Goal: Task Accomplishment & Management: Complete application form

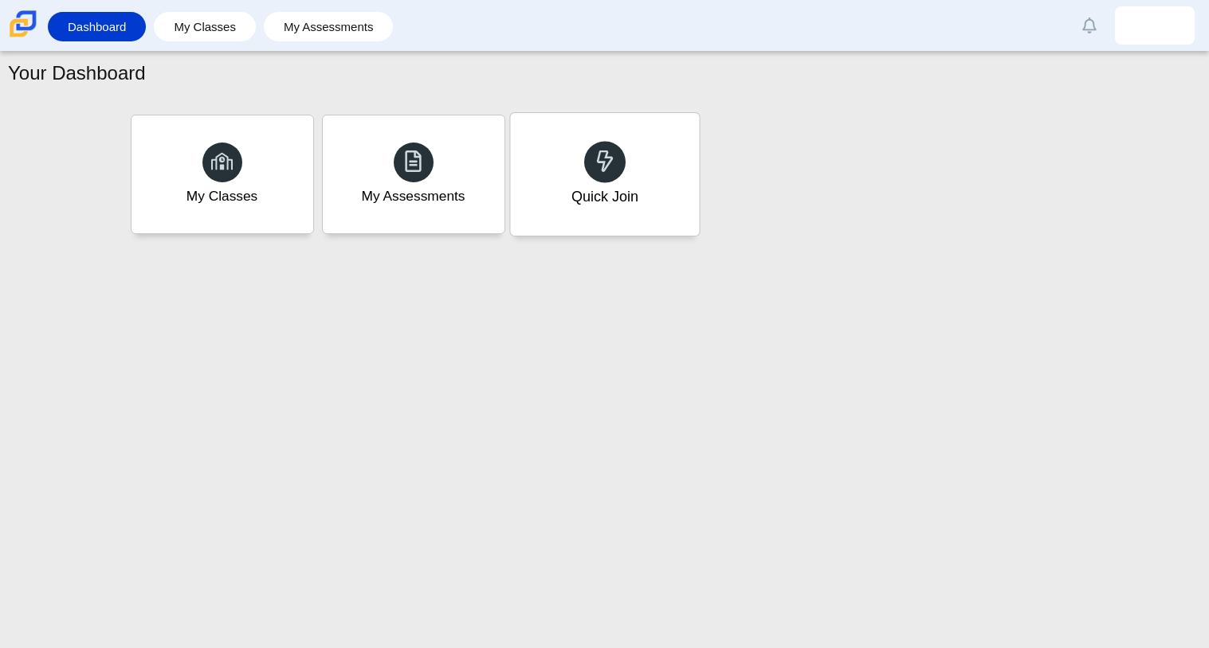
click at [604, 228] on div "Quick Join" at bounding box center [604, 174] width 189 height 123
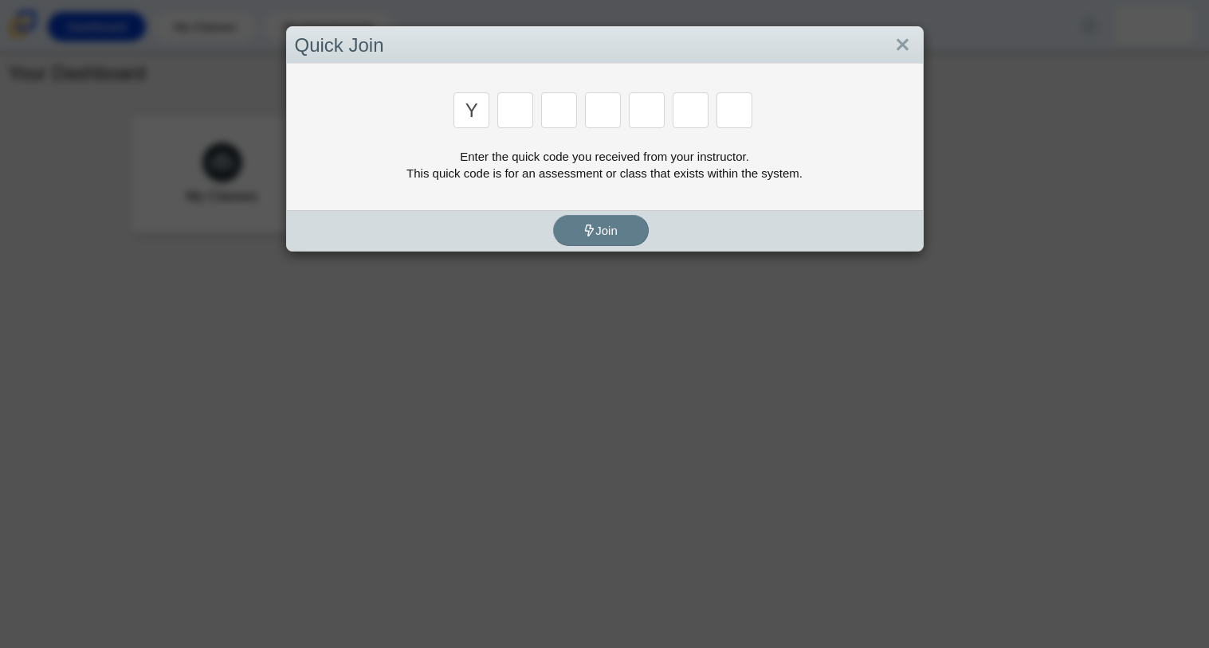
type input "y"
type input "3"
type input "k"
type input "e"
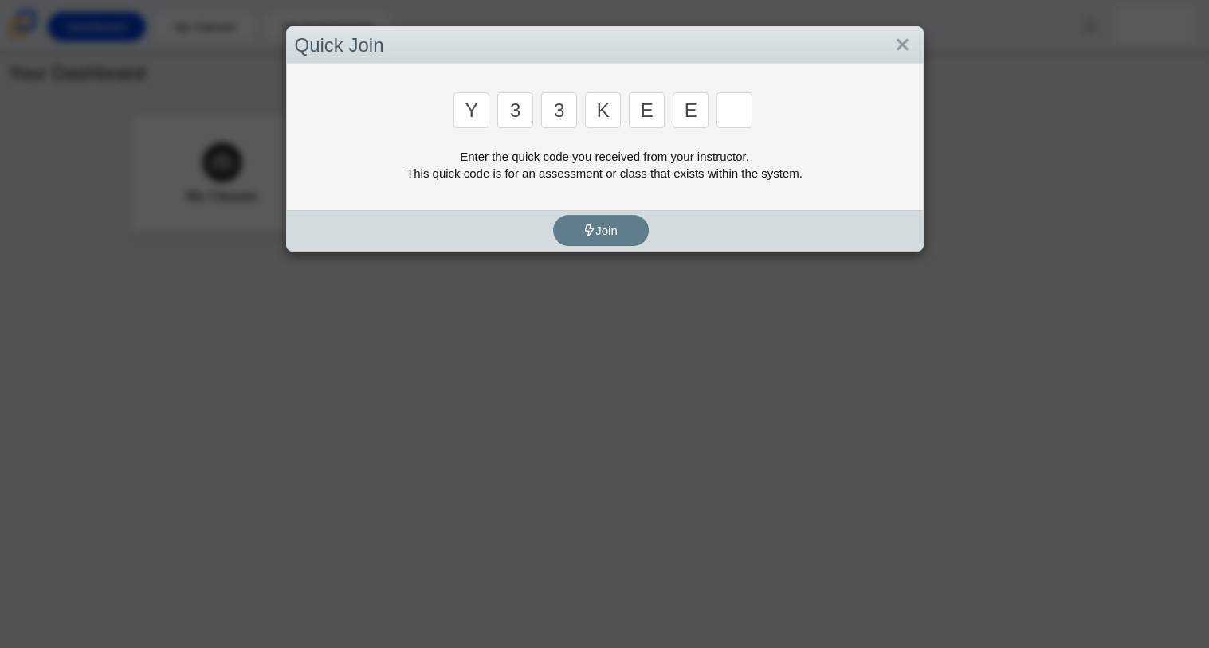
type input "e"
type input "4"
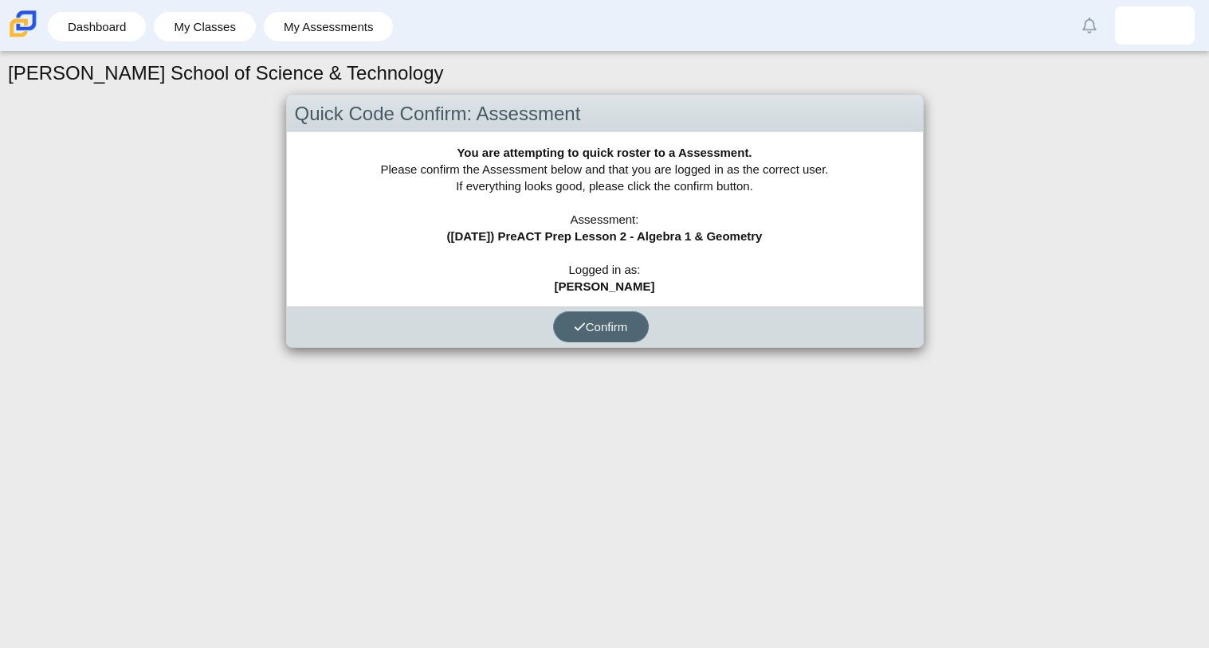
click at [629, 331] on button "Confirm" at bounding box center [601, 326] width 96 height 31
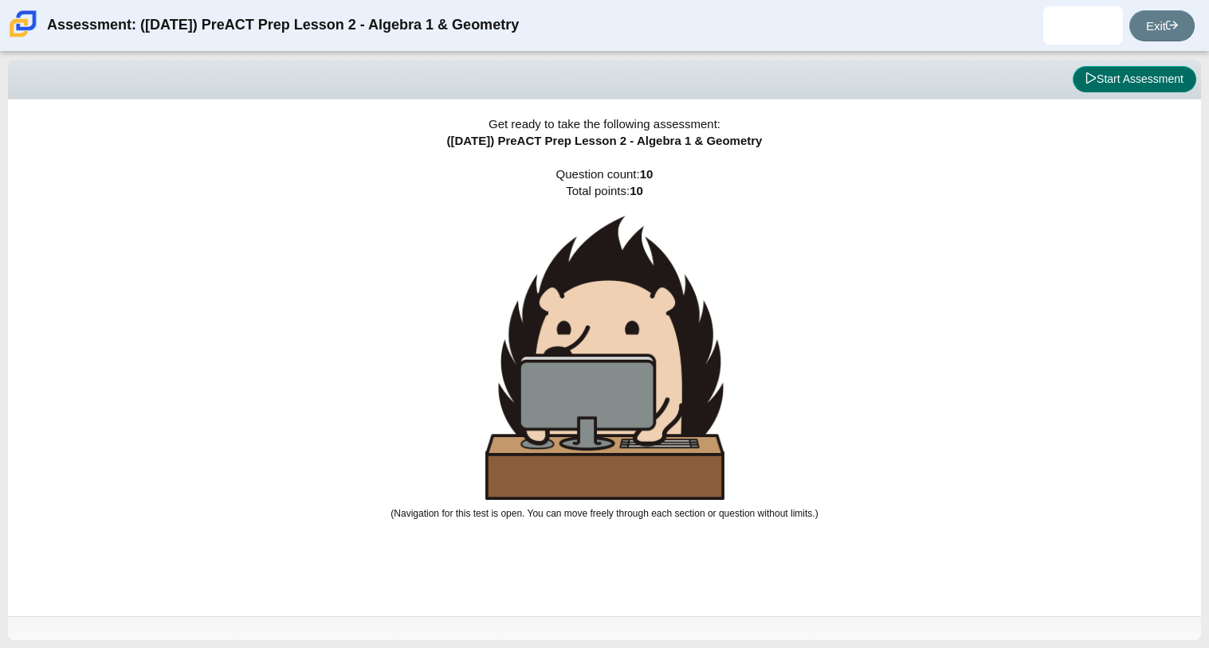
click at [1133, 66] on button "Start Assessment" at bounding box center [1133, 79] width 123 height 27
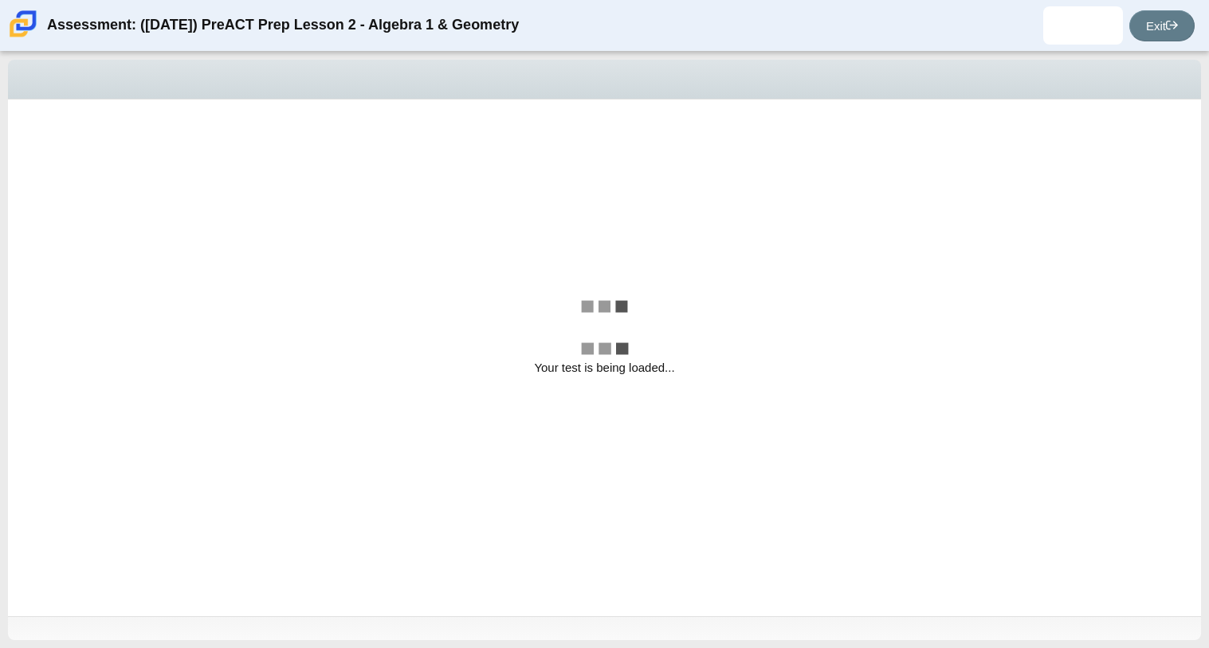
select select "ce81fe10-bf29-4b5e-8bd7-4f47f2fed4d8"
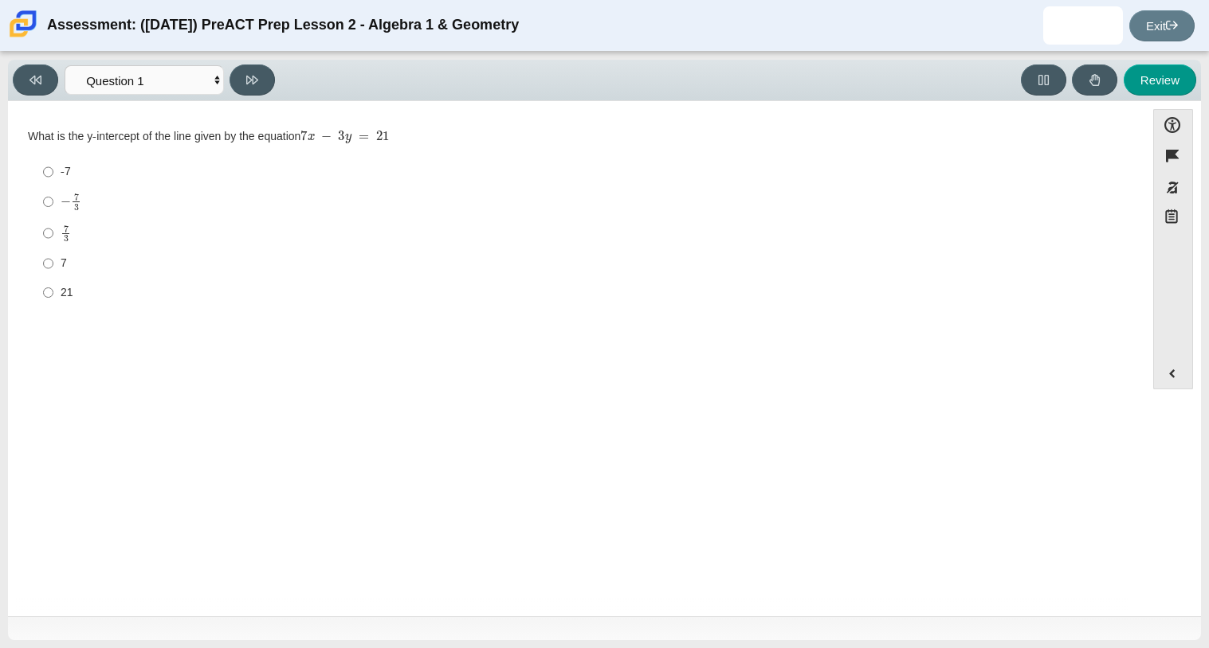
click at [105, 215] on label "− 7 3 negative 7 thirds" at bounding box center [577, 201] width 1091 height 31
click at [53, 215] on input "− 7 3 negative 7 thirds" at bounding box center [48, 201] width 10 height 31
radio input "true"
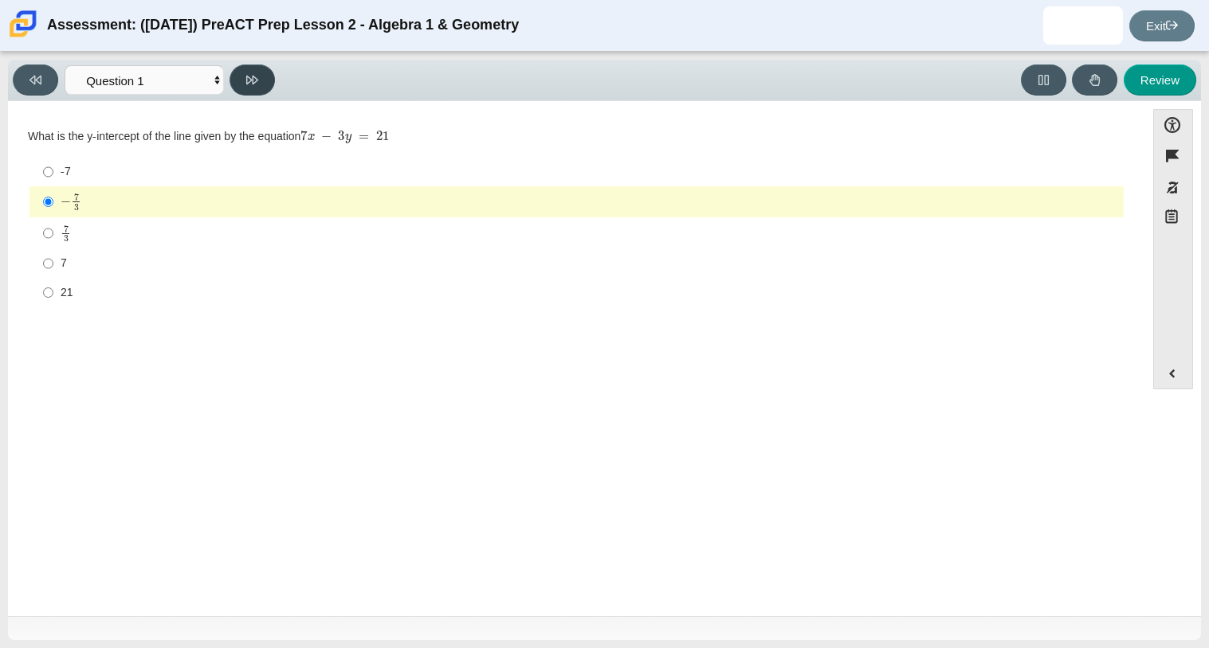
click at [245, 90] on button at bounding box center [251, 80] width 45 height 31
select select "bbf5d072-3e0b-44c4-9a12-6e7c9033f65b"
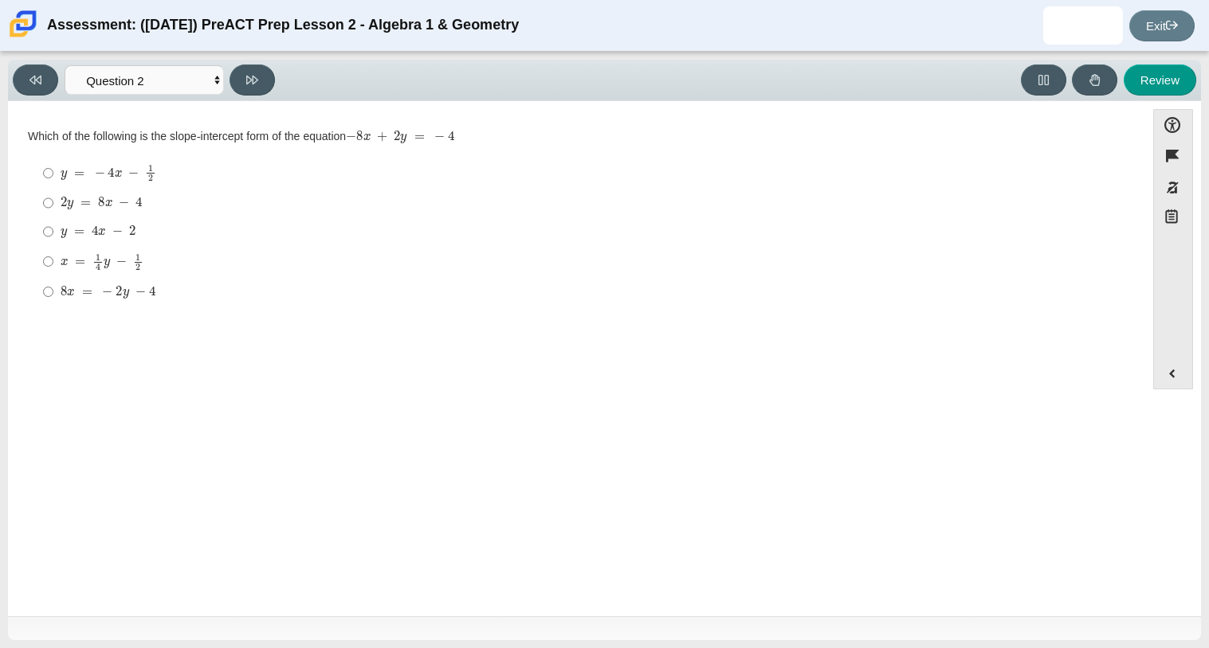
click at [135, 201] on mjx-c "Assessment items" at bounding box center [138, 202] width 6 height 9
click at [53, 201] on input "2 y = 8 x − 4 2 y = 8 x − 4" at bounding box center [48, 203] width 10 height 29
radio input "true"
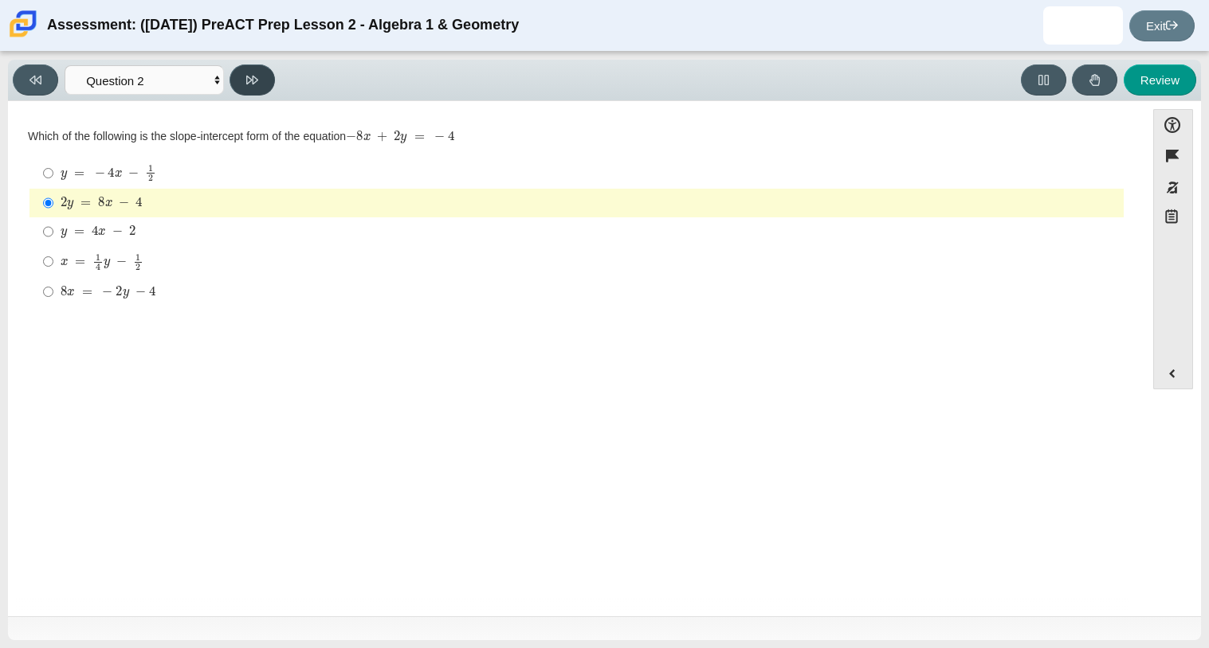
click at [272, 80] on button at bounding box center [251, 80] width 45 height 31
select select "97f4f5fa-a52e-4fed-af51-565bfcdf47cb"
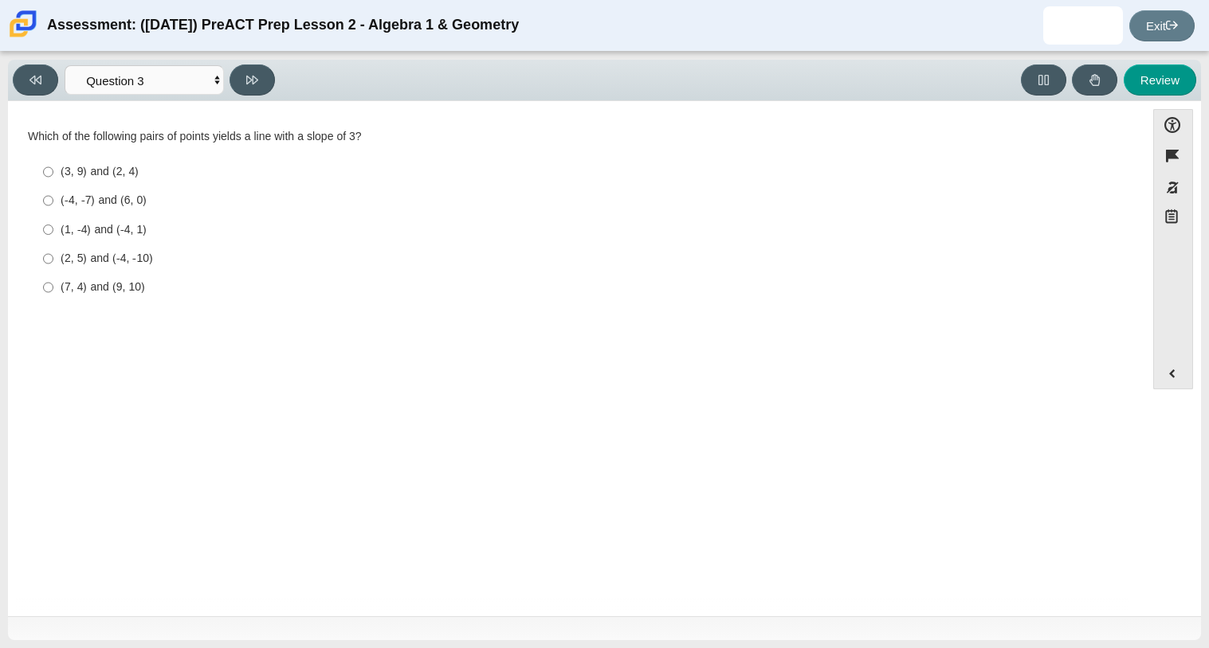
click at [157, 257] on div "(2, 5) and (-4, -10)" at bounding box center [589, 259] width 1056 height 16
click at [53, 257] on input "(2, 5) and (-4, -10) (2, 5) and (-4, -10)" at bounding box center [48, 259] width 10 height 29
radio input "true"
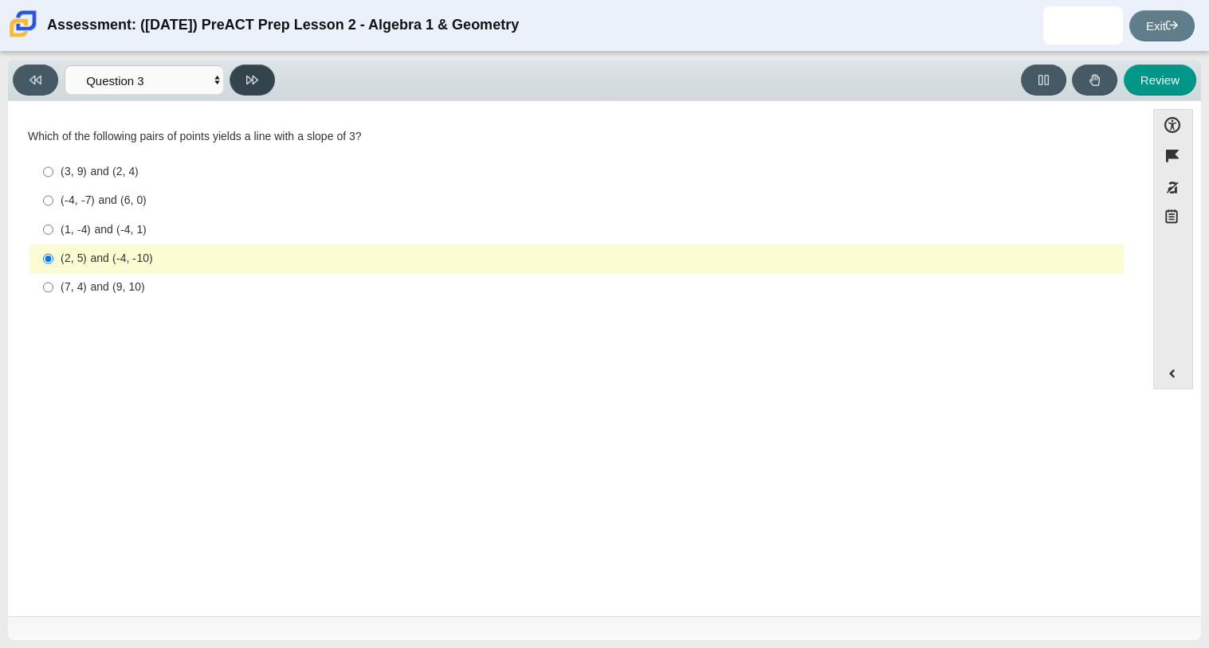
click at [267, 80] on button at bounding box center [251, 80] width 45 height 31
select select "ed62e223-81bd-4cbf-ab48-ab975844bd1f"
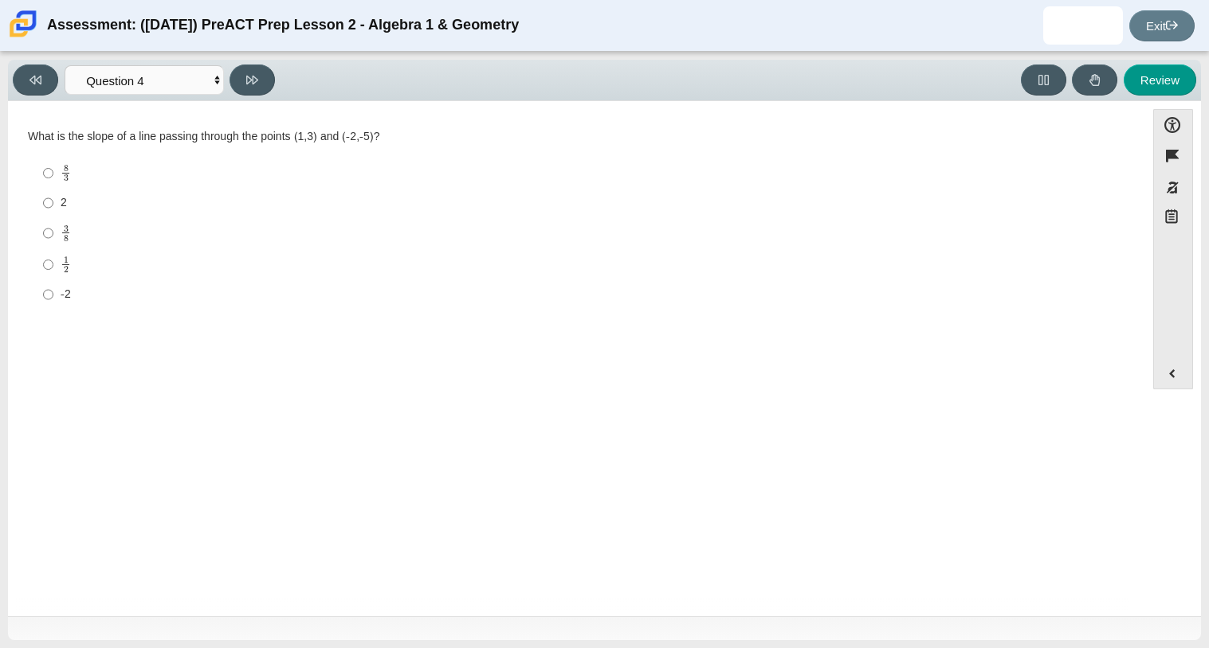
click at [223, 218] on label "3 8 3 eighths" at bounding box center [577, 232] width 1091 height 31
click at [53, 218] on input "3 8 3 eighths" at bounding box center [48, 232] width 10 height 31
radio input "true"
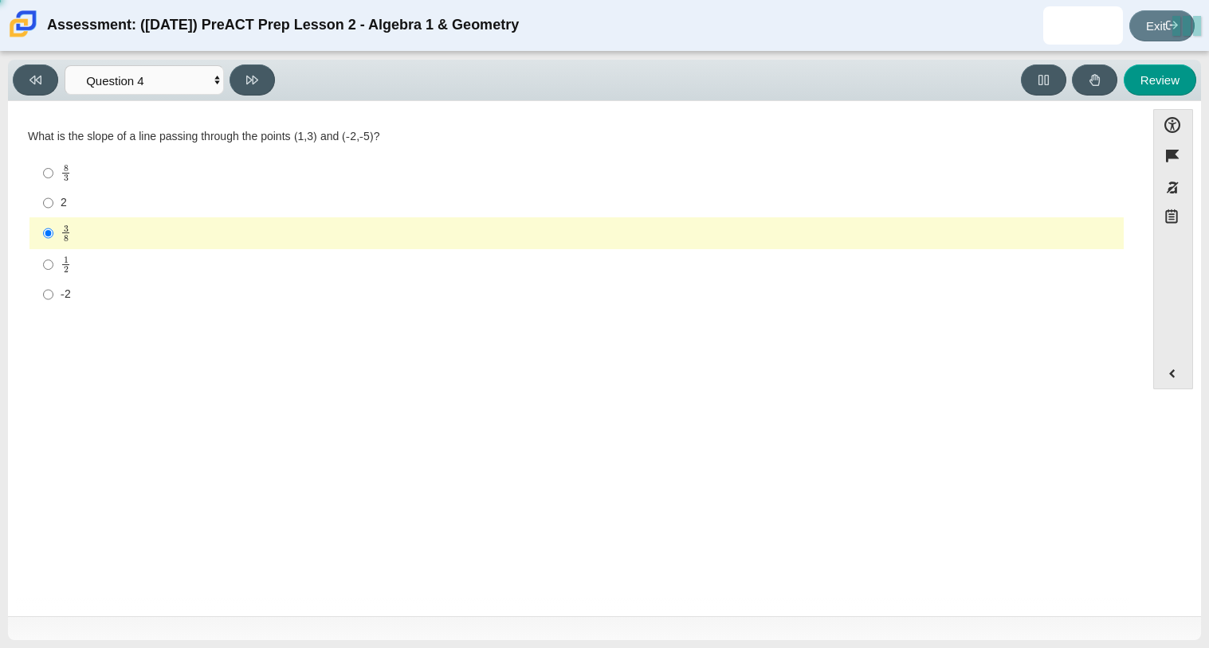
click at [183, 202] on div "2" at bounding box center [589, 203] width 1056 height 16
click at [53, 202] on input "2 2" at bounding box center [48, 203] width 10 height 29
radio input "true"
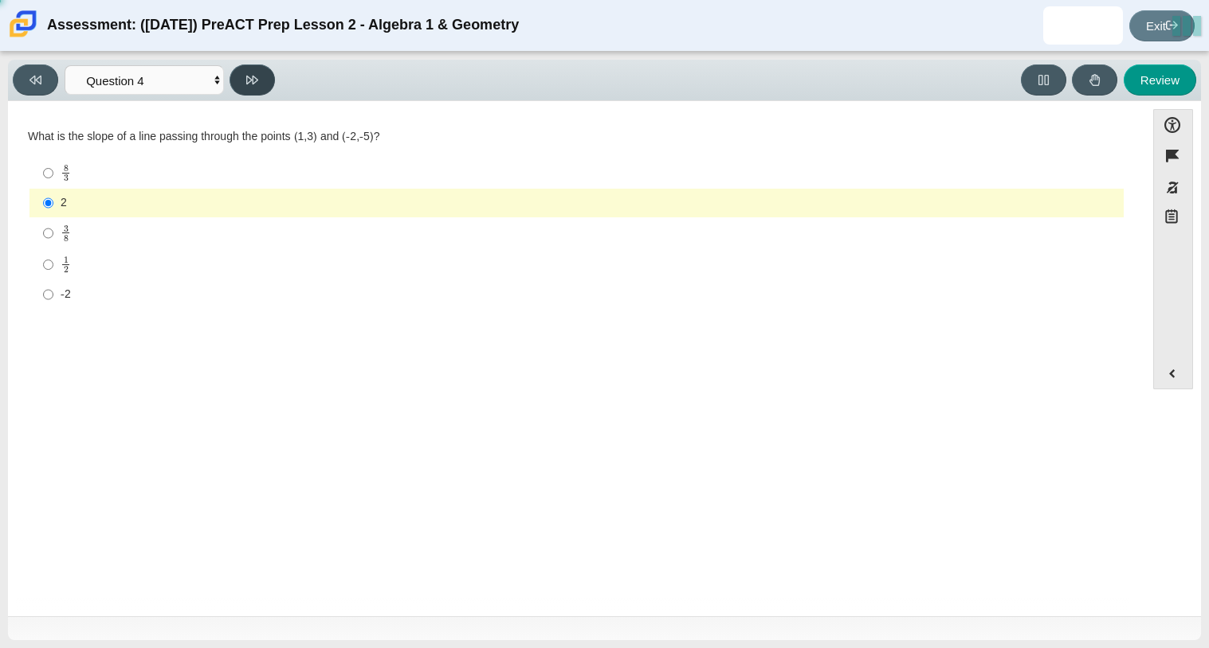
click at [243, 76] on button at bounding box center [251, 80] width 45 height 31
select select "ec95ace6-bebc-42b8-9428-40567494d4da"
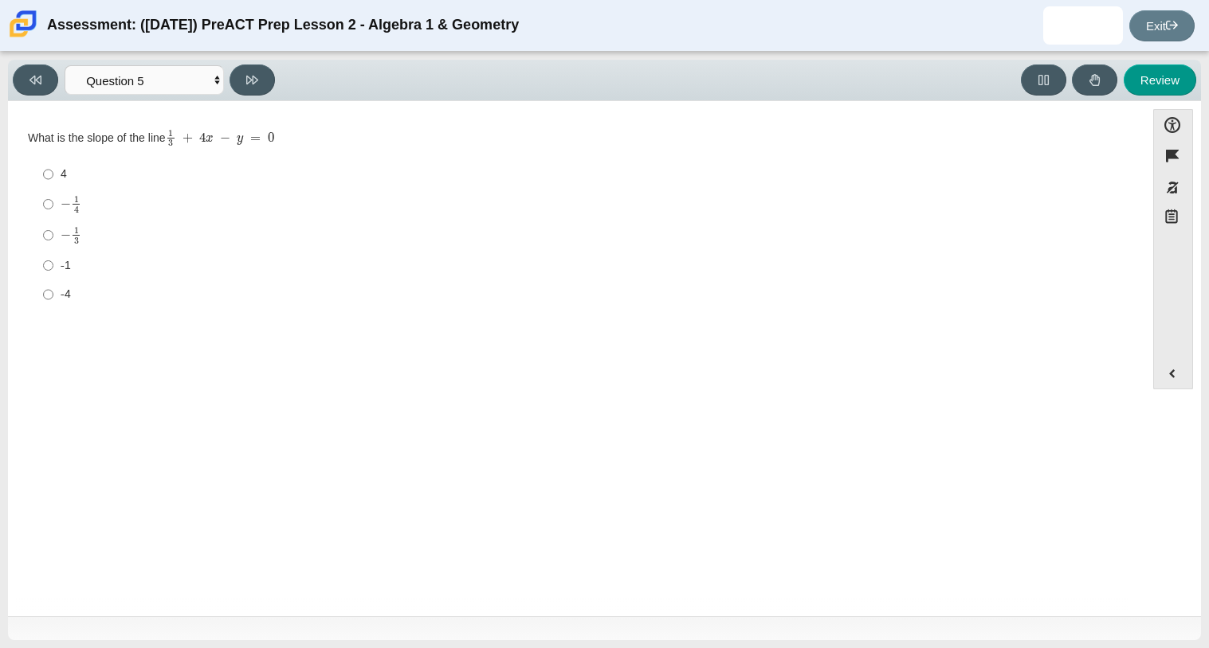
click at [114, 182] on div "4" at bounding box center [589, 174] width 1056 height 16
click at [53, 182] on input "4 4" at bounding box center [48, 174] width 10 height 29
radio input "true"
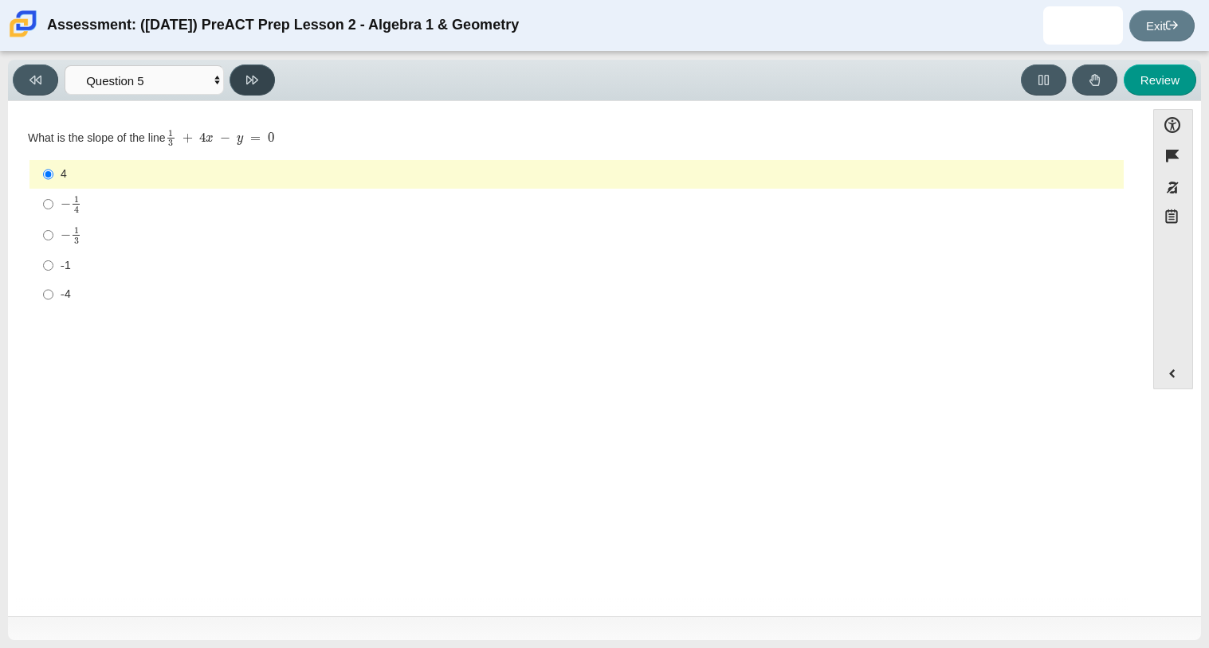
click at [262, 74] on button at bounding box center [251, 80] width 45 height 31
select select "14773eaf-2ca1-47ae-afe7-a624a56f34b3"
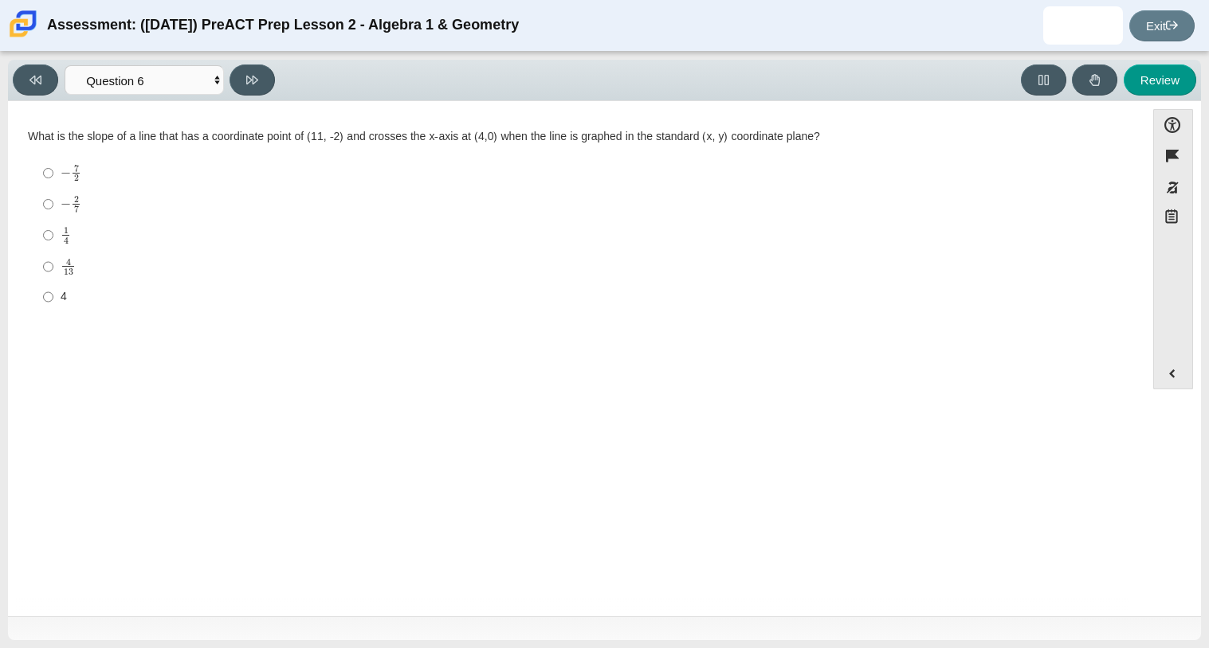
click at [104, 249] on label "1 4 1 fourth" at bounding box center [577, 235] width 1091 height 31
click at [53, 249] on input "1 4 1 fourth" at bounding box center [48, 235] width 10 height 31
radio input "true"
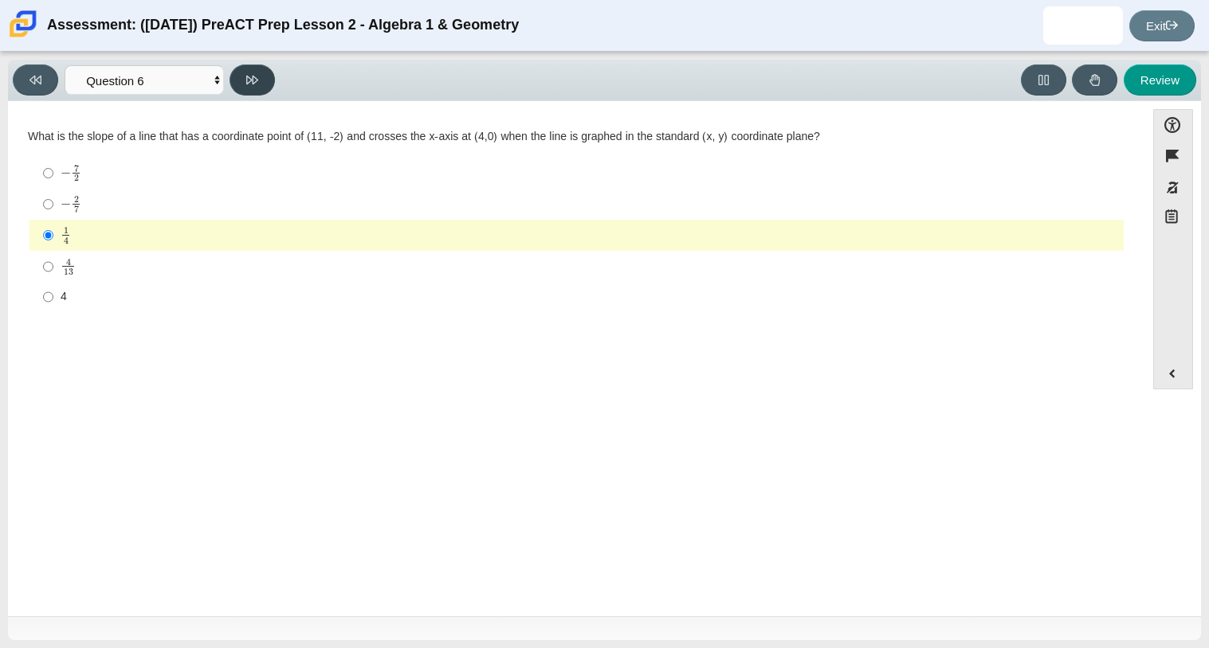
click at [257, 78] on icon at bounding box center [252, 80] width 12 height 12
select select "96b71634-eacb-4f7e-8aef-411727d9bcba"
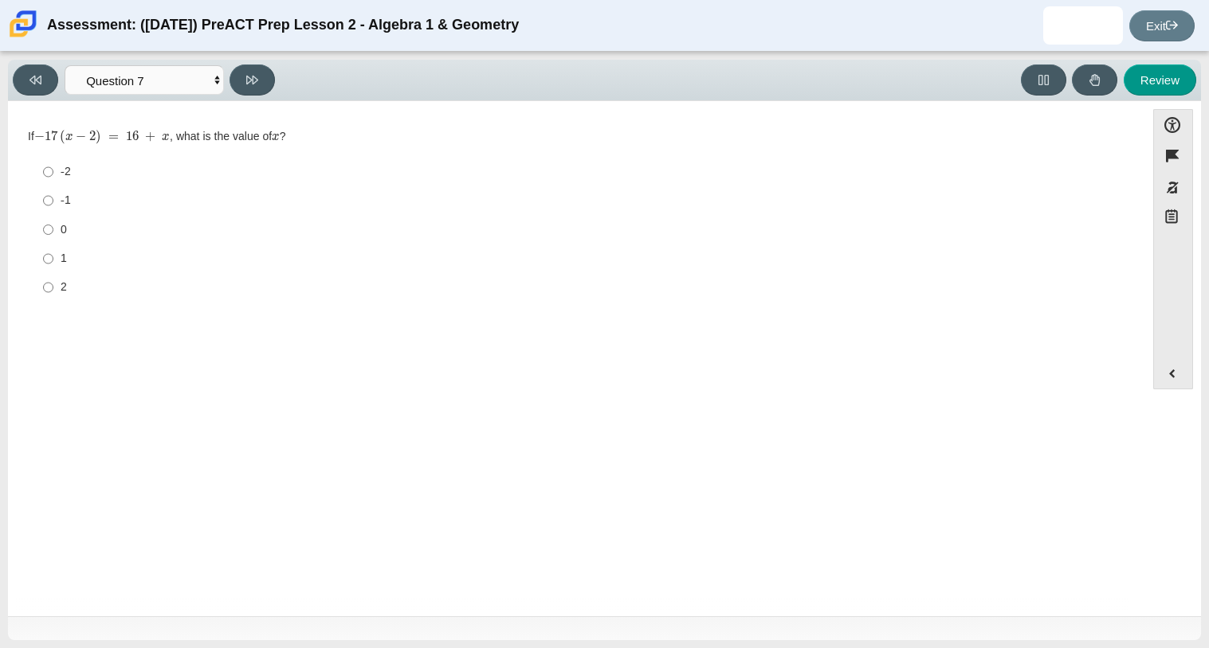
click at [104, 176] on div "-2" at bounding box center [589, 172] width 1056 height 16
click at [53, 176] on input "-2 -2" at bounding box center [48, 172] width 10 height 29
radio input "true"
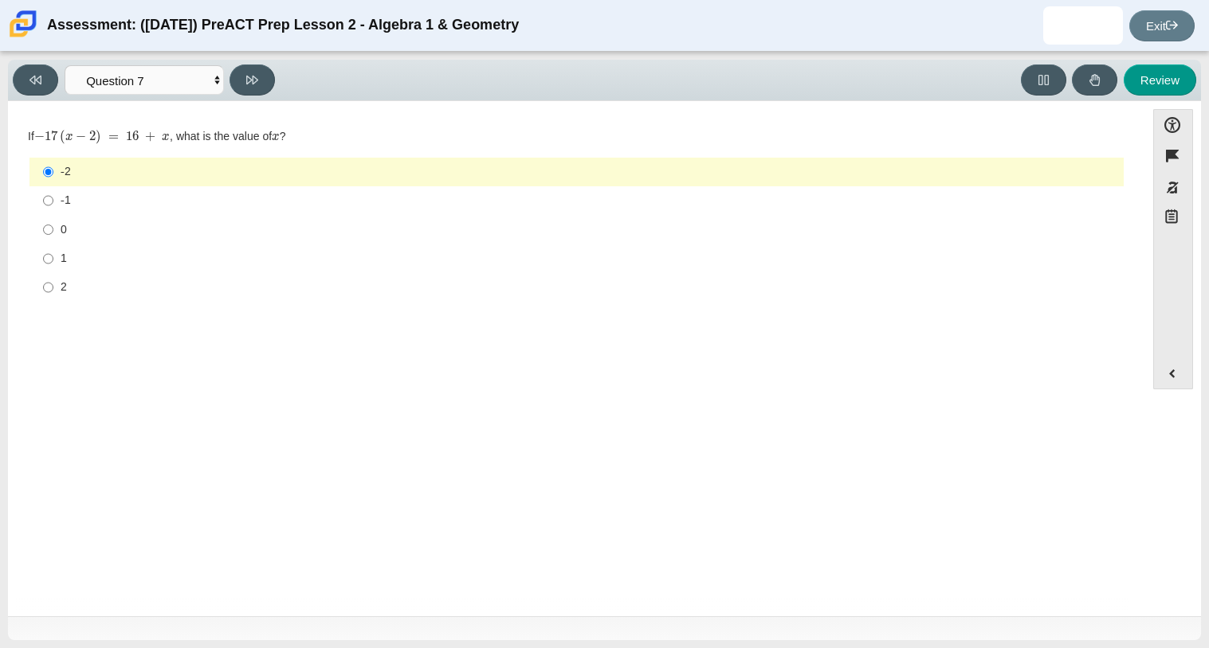
click at [225, 89] on div "Viewing Question 7 of 10 in Pacing Mode Questions Question 1 Question 2 Questio…" at bounding box center [147, 80] width 268 height 31
click at [245, 79] on button at bounding box center [251, 80] width 45 height 31
select select "489dcffd-4e6a-49cf-a9d6-ad1d4a911a4e"
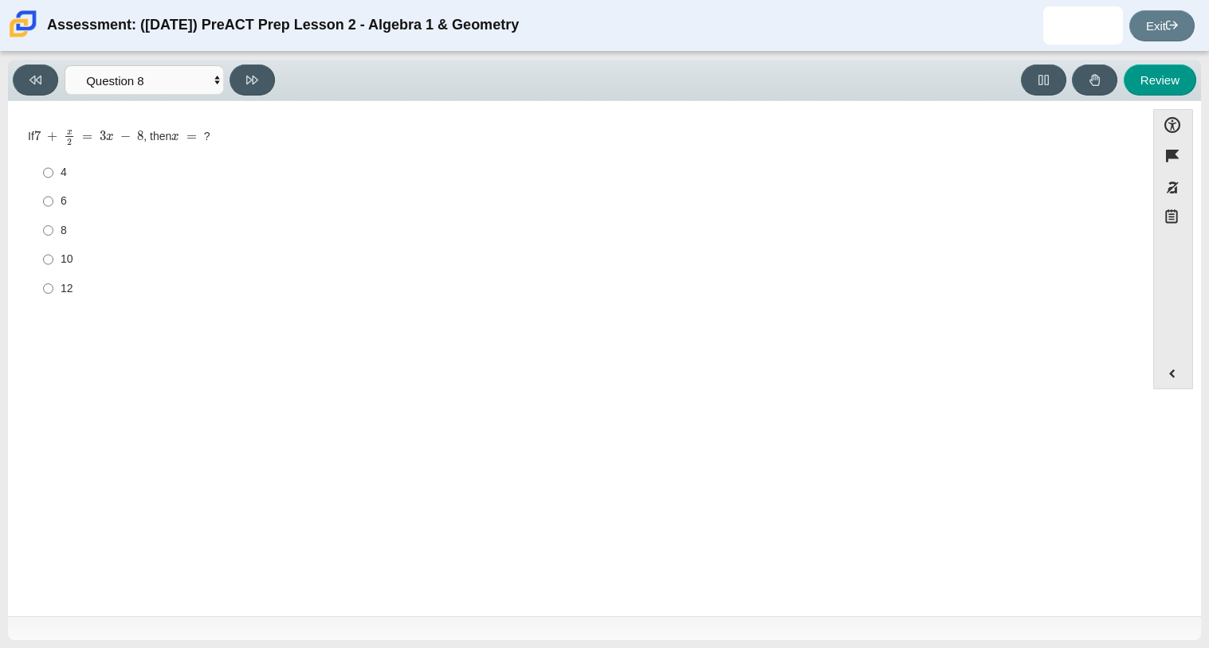
click at [69, 180] on div "4" at bounding box center [589, 173] width 1056 height 16
click at [53, 180] on input "4 4" at bounding box center [48, 173] width 10 height 29
radio input "true"
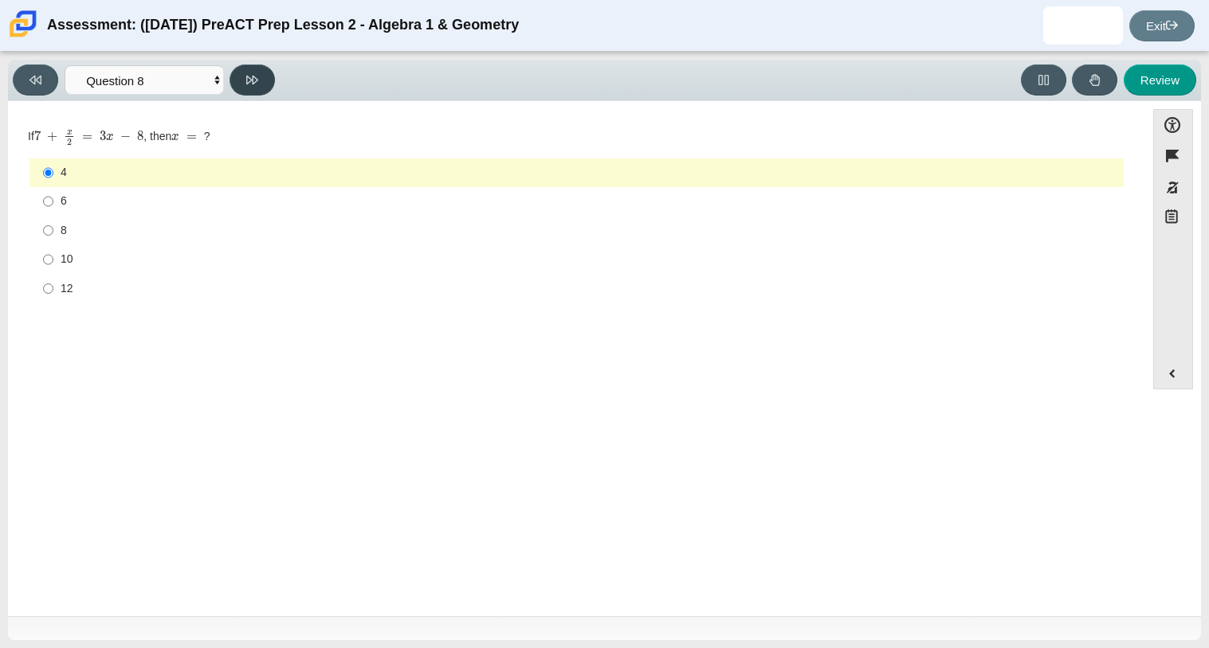
click at [246, 90] on button at bounding box center [251, 80] width 45 height 31
select select "89427bb7-e313-4f00-988f-8b8255897029"
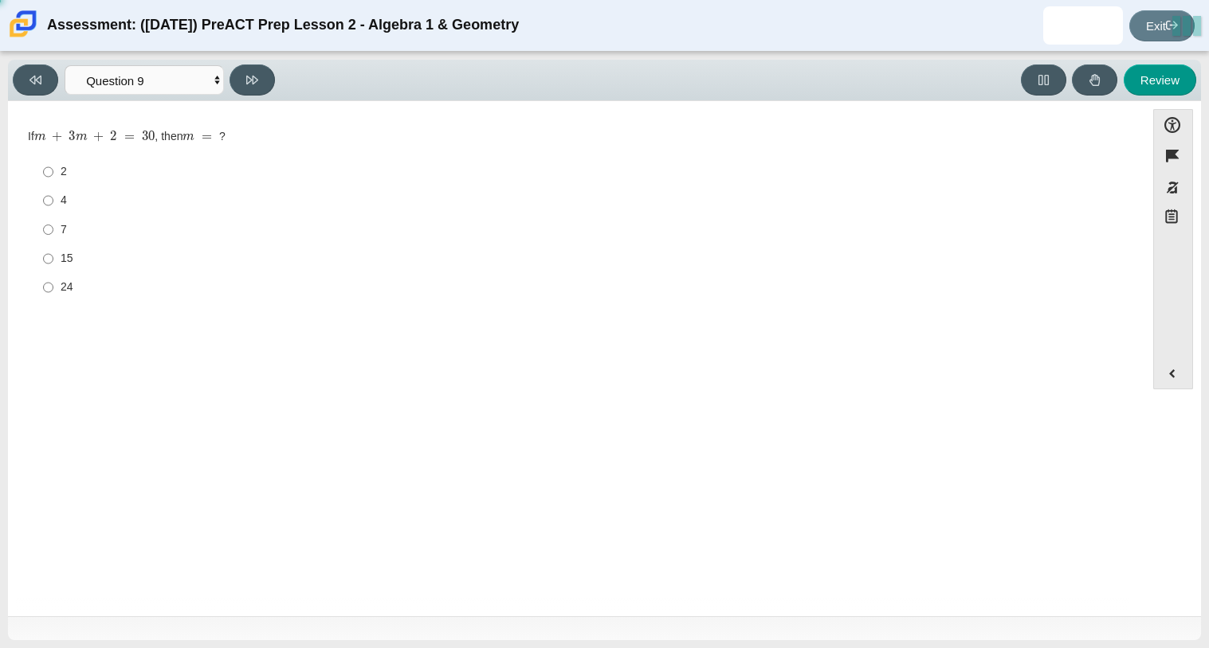
click at [65, 236] on div "7" at bounding box center [589, 230] width 1056 height 16
click at [53, 236] on input "7 7" at bounding box center [48, 229] width 10 height 29
radio input "true"
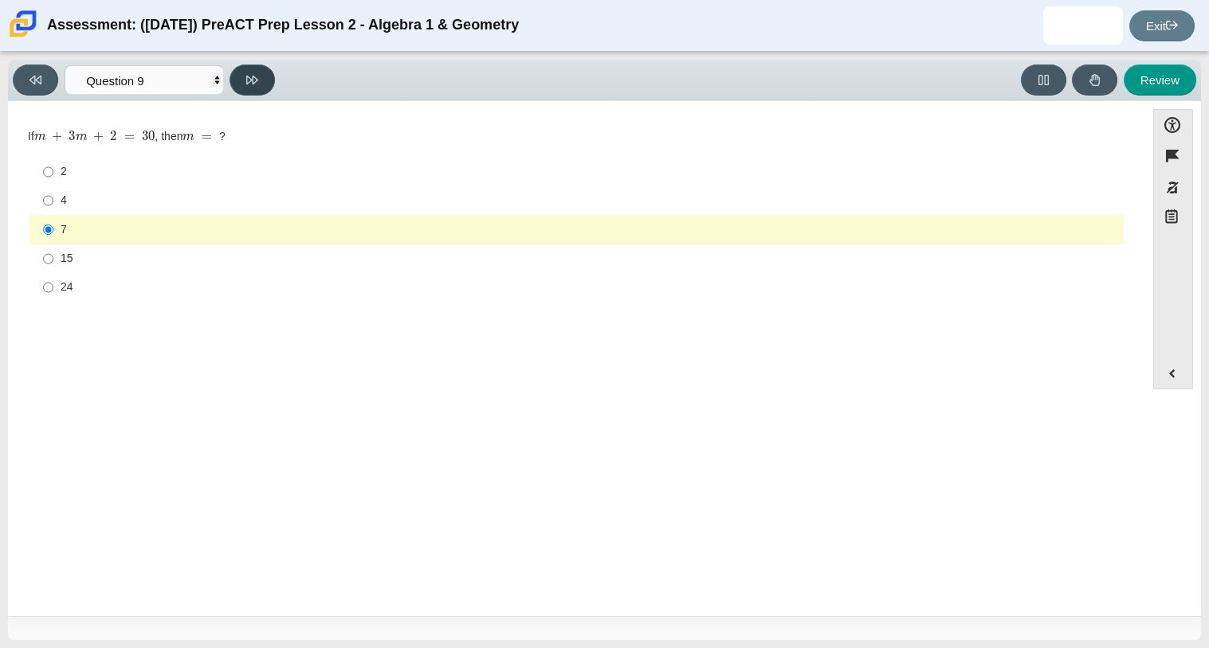
click at [249, 90] on button at bounding box center [251, 80] width 45 height 31
select select "210571de-36a6-4d8e-a361-ceff8ef801dc"
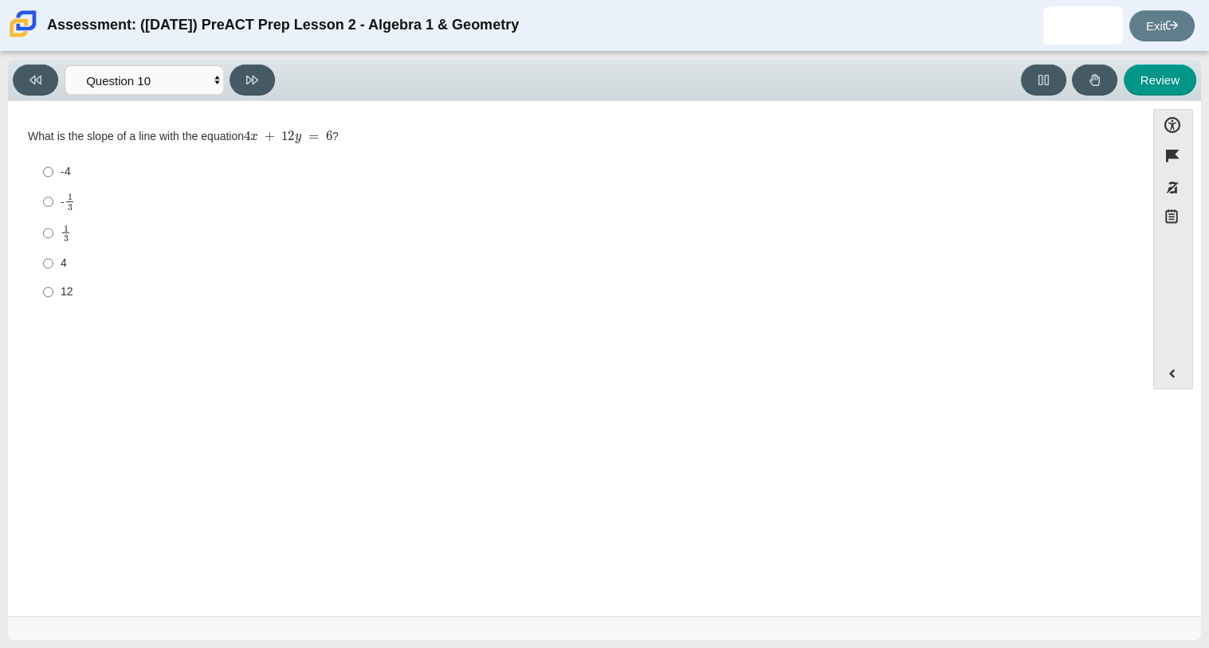
click at [66, 232] on mjx-dtable "Assessment items" at bounding box center [66, 237] width 5 height 10
click at [53, 232] on input "1 3 1 third" at bounding box center [48, 232] width 10 height 31
radio input "true"
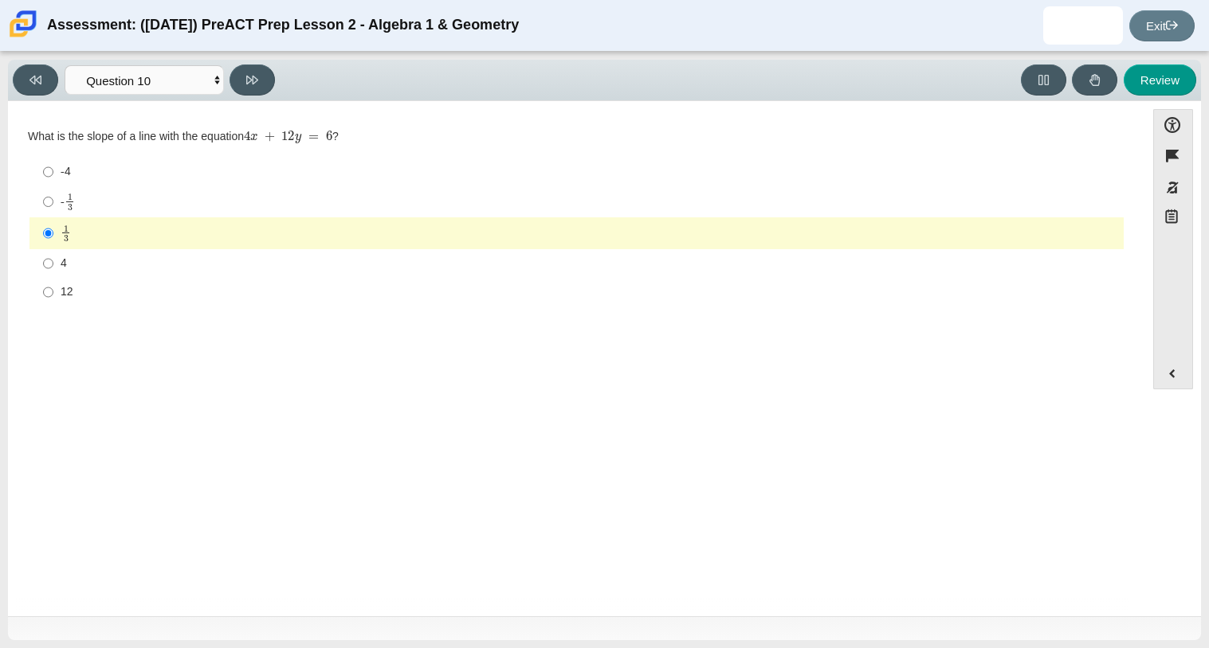
click at [119, 206] on div "- 1 3" at bounding box center [589, 202] width 1056 height 18
click at [53, 206] on input "- 1 3 -1 third" at bounding box center [48, 201] width 10 height 31
radio input "true"
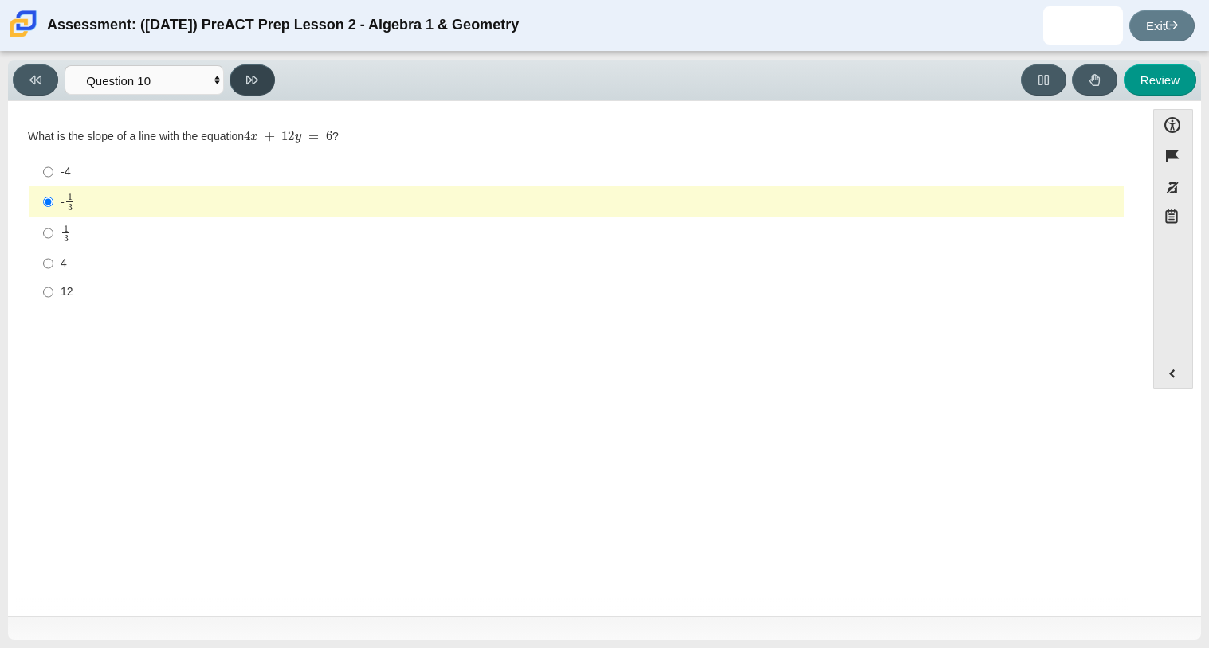
click at [243, 80] on button at bounding box center [251, 80] width 45 height 31
select select "review"
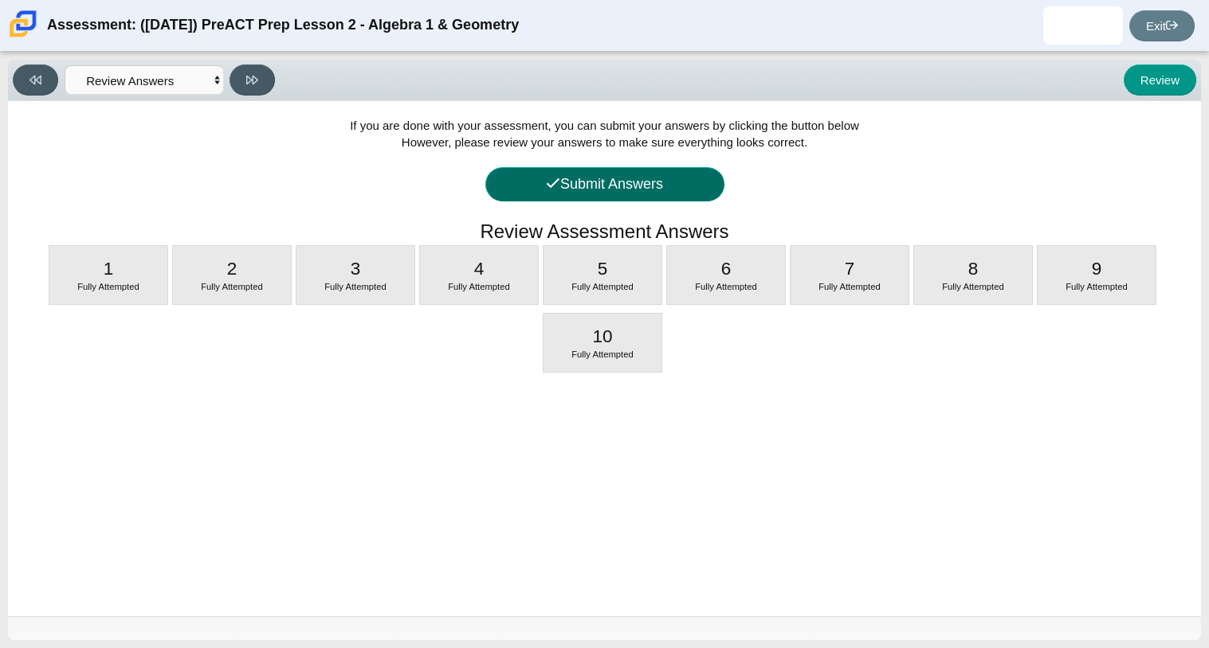
click at [647, 180] on button "Submit Answers" at bounding box center [604, 184] width 239 height 34
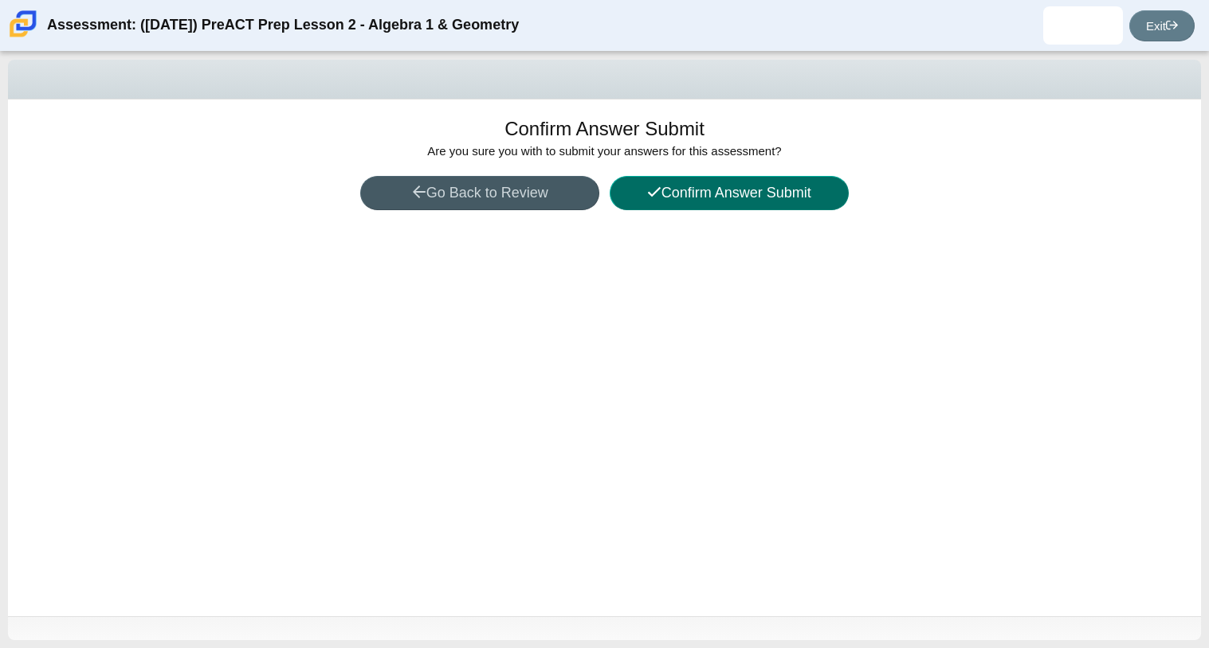
click at [691, 195] on button "Confirm Answer Submit" at bounding box center [728, 193] width 239 height 34
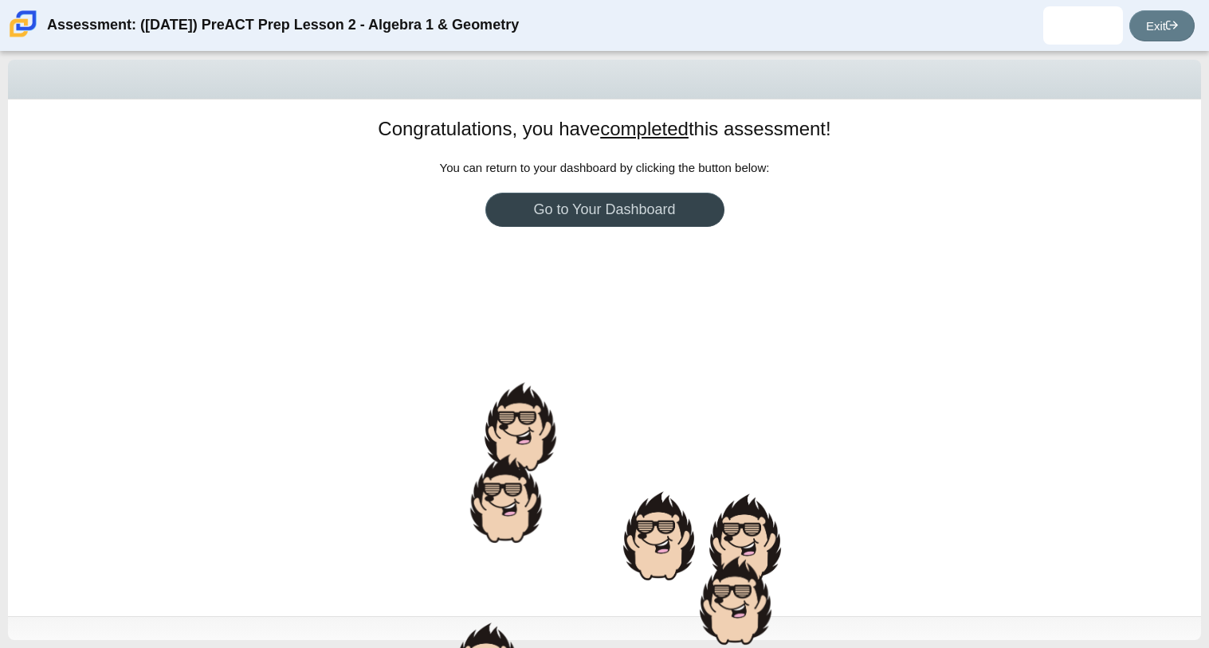
click at [627, 215] on link "Go to Your Dashboard" at bounding box center [604, 210] width 239 height 34
